Goal: Transaction & Acquisition: Purchase product/service

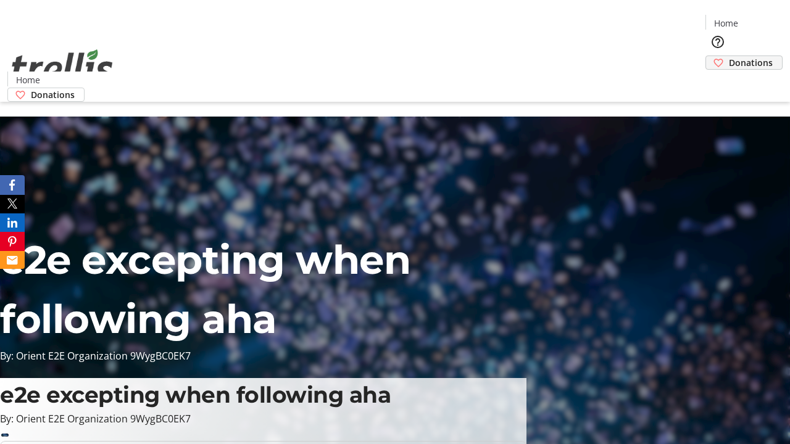
click at [729, 56] on span "Donations" at bounding box center [751, 62] width 44 height 13
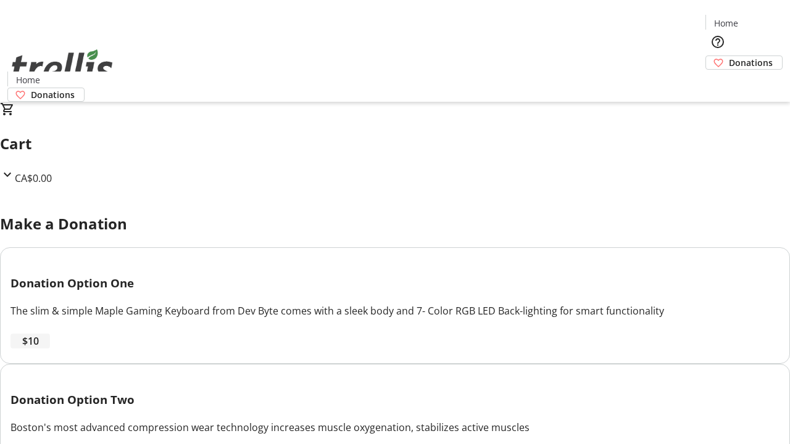
click at [39, 349] on span "$10" at bounding box center [30, 341] width 17 height 15
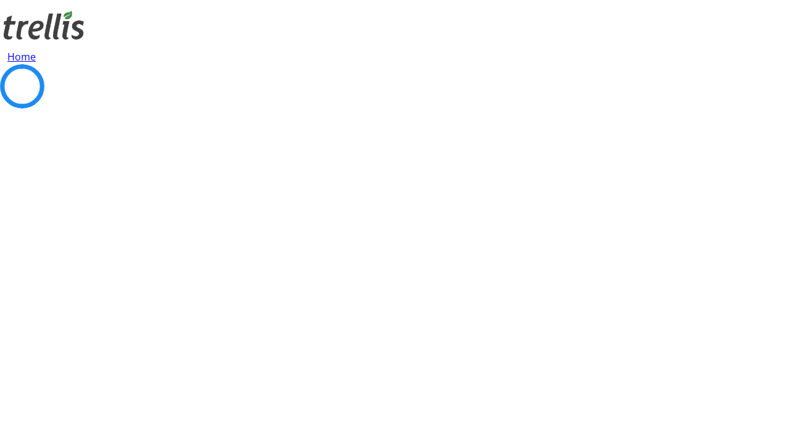
select select "CA"
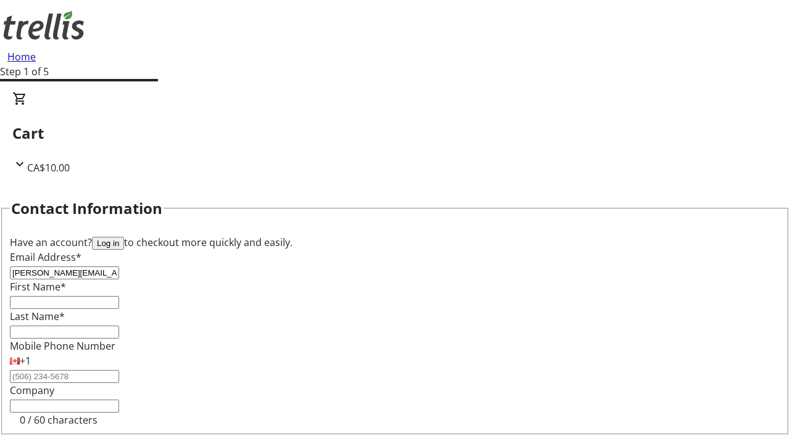
type input "[PERSON_NAME][EMAIL_ADDRESS][DOMAIN_NAME]"
type input "[PERSON_NAME]"
type input "[STREET_ADDRESS][PERSON_NAME]"
type input "Kelowna"
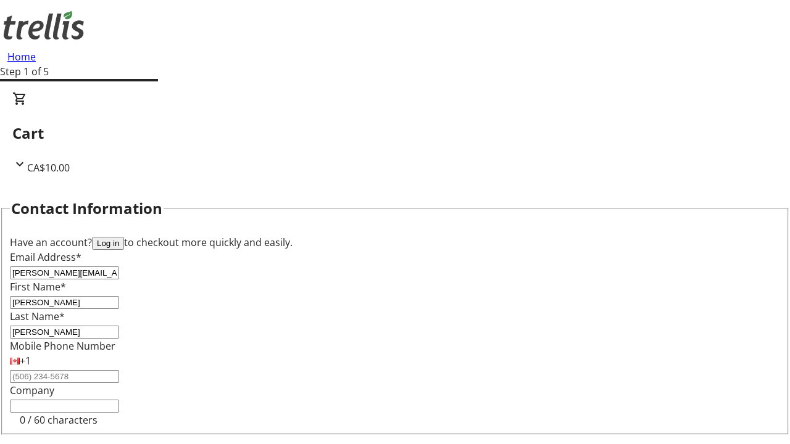
select select "BC"
type input "Kelowna"
type input "V1Y 0C2"
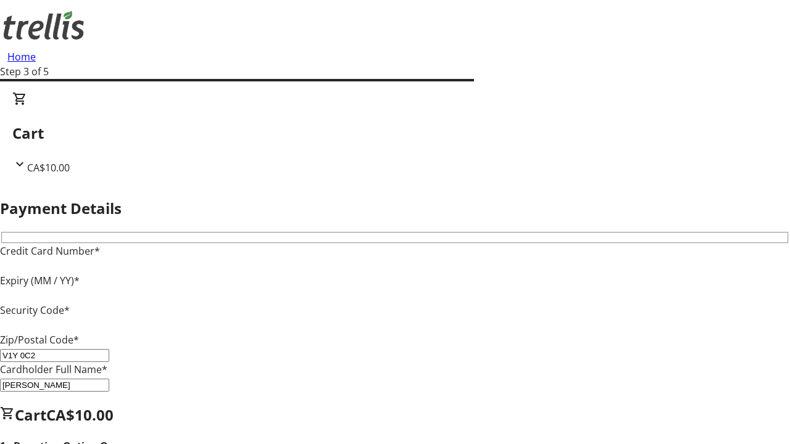
type input "V1Y 0C2"
